Goal: Task Accomplishment & Management: Use online tool/utility

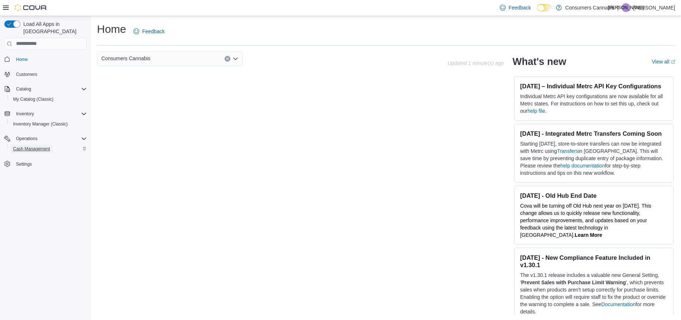
click at [23, 146] on span "Cash Management" at bounding box center [31, 149] width 37 height 6
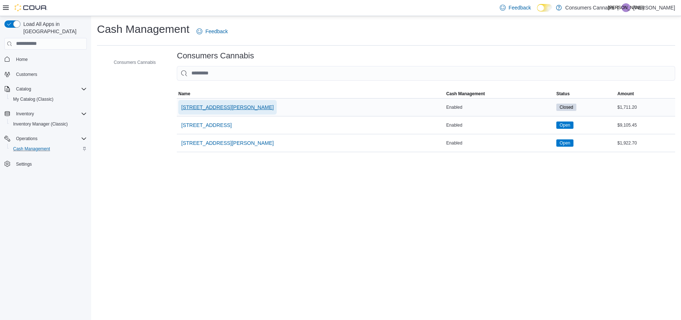
click at [231, 109] on span "[STREET_ADDRESS][PERSON_NAME]" at bounding box center [227, 107] width 93 height 7
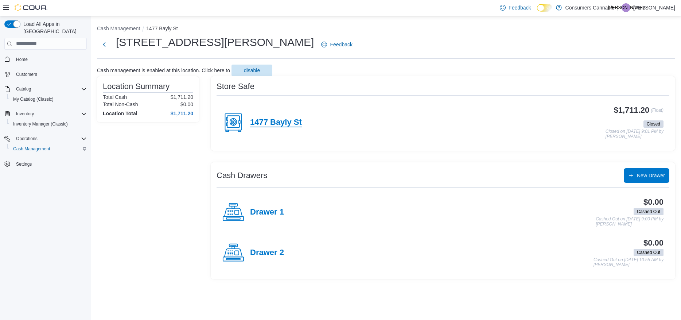
click at [274, 122] on h4 "1477 Bayly St" at bounding box center [276, 122] width 52 height 9
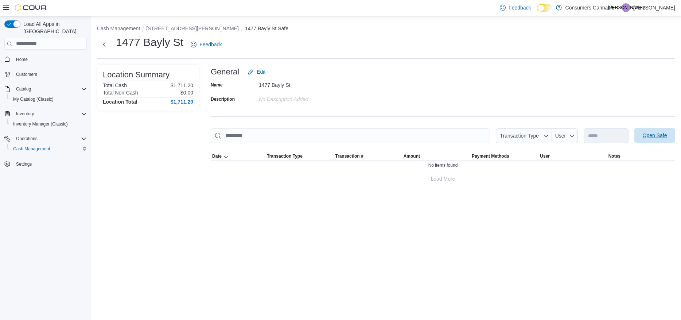
click at [667, 140] on span "Open Safe" at bounding box center [655, 135] width 32 height 15
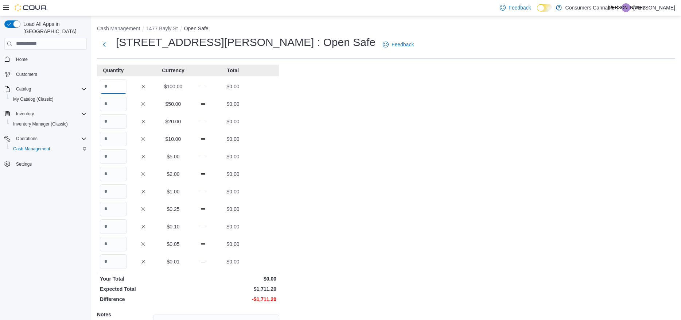
click at [120, 87] on input "Quantity" at bounding box center [113, 86] width 27 height 15
type input "**"
type input "*"
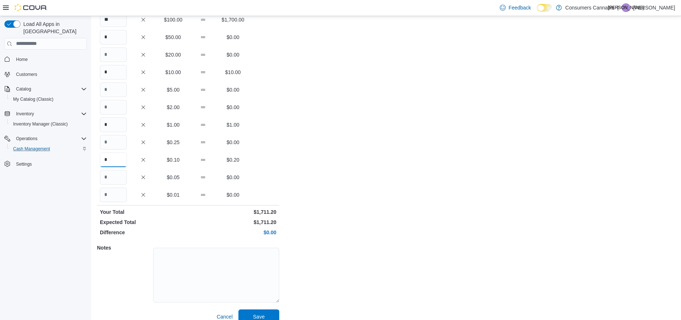
scroll to position [77, 0]
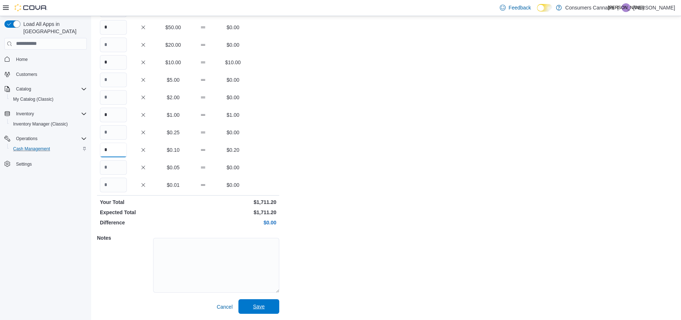
type input "*"
click at [274, 304] on span "Save" at bounding box center [259, 306] width 32 height 15
